Goal: Navigation & Orientation: Find specific page/section

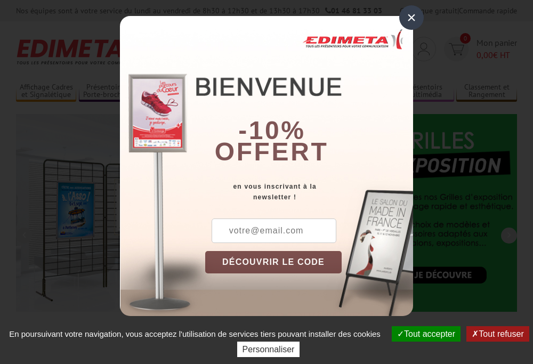
click at [421, 334] on button "Tout accepter" at bounding box center [426, 333] width 69 height 15
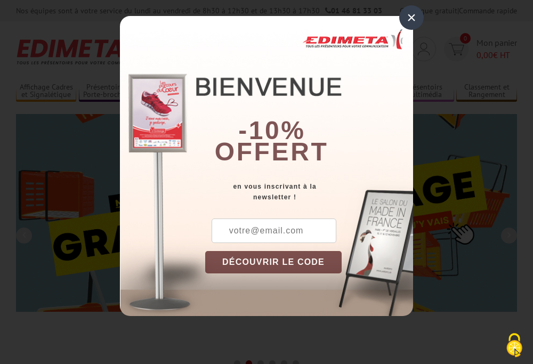
click at [412, 18] on div "×" at bounding box center [411, 17] width 25 height 25
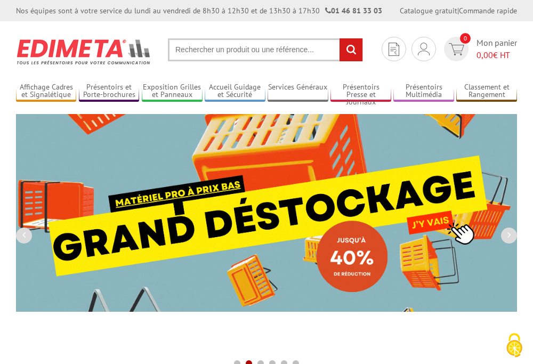
click at [0, 0] on div "Nos équipes sont à votre service du lundi au vendredi de 8h30 à 12h30 et de 13h…" at bounding box center [266, 10] width 533 height 21
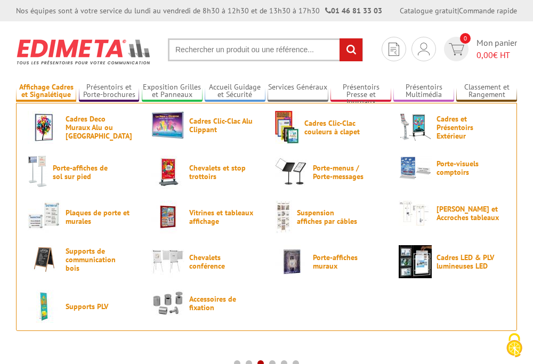
click at [46, 91] on link "Affichage Cadres et Signalétique" at bounding box center [46, 92] width 60 height 18
